Goal: Book appointment/travel/reservation

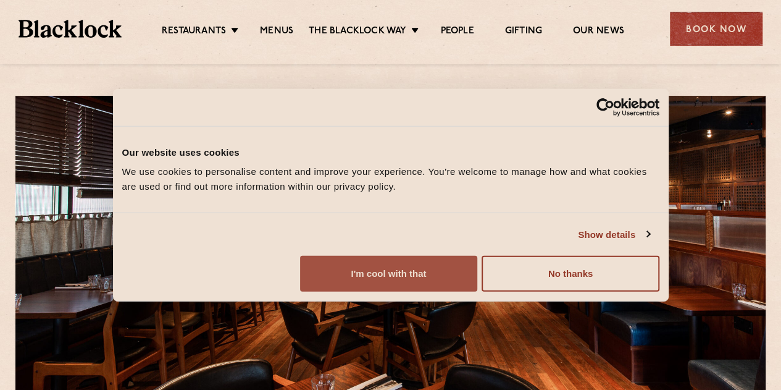
click at [477, 291] on button "I'm cool with that" at bounding box center [388, 274] width 177 height 36
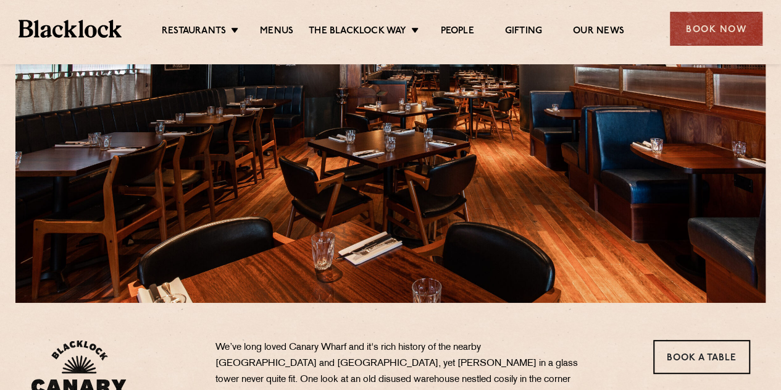
scroll to position [140, 0]
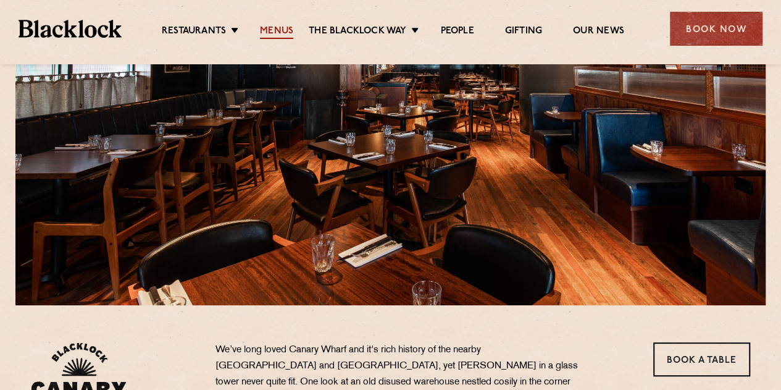
click at [283, 30] on link "Menus" at bounding box center [276, 32] width 33 height 14
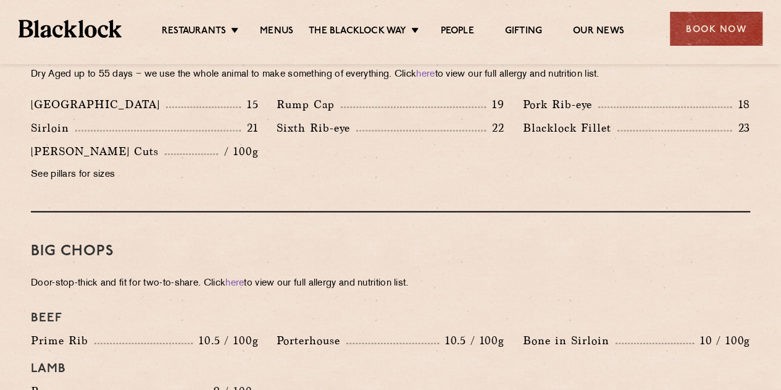
scroll to position [1232, 0]
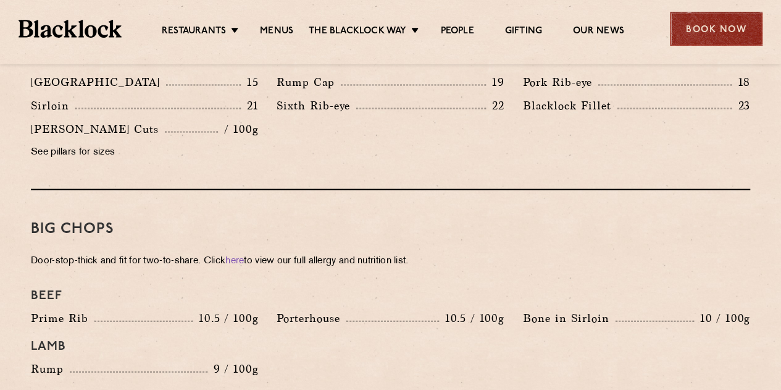
click at [722, 26] on div "Book Now" at bounding box center [716, 29] width 93 height 34
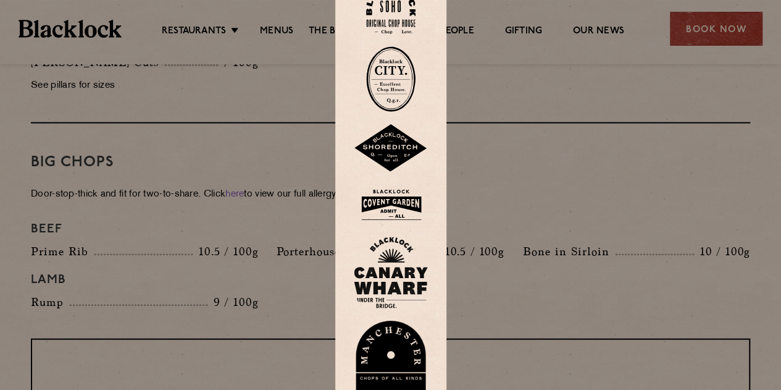
scroll to position [1300, 0]
click at [406, 260] on img at bounding box center [391, 272] width 74 height 72
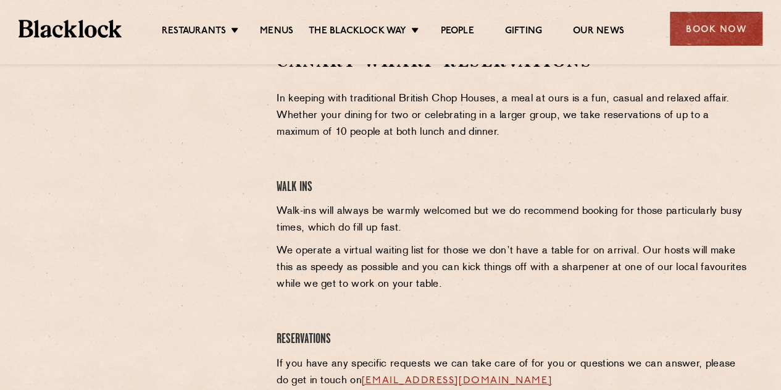
scroll to position [345, 0]
